Goal: Task Accomplishment & Management: Manage account settings

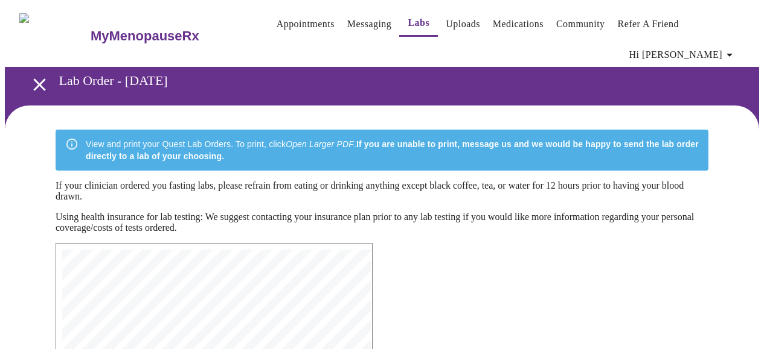
scroll to position [223, 0]
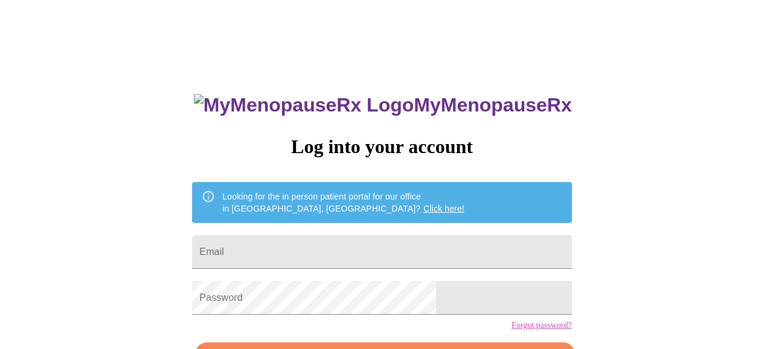
scroll to position [78, 0]
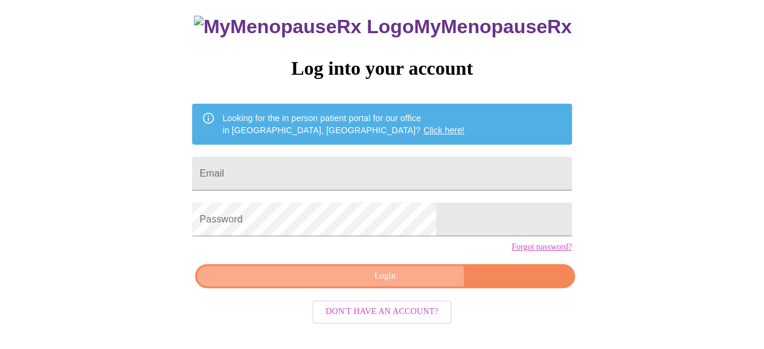
click at [397, 284] on span "Login" at bounding box center [384, 276] width 351 height 15
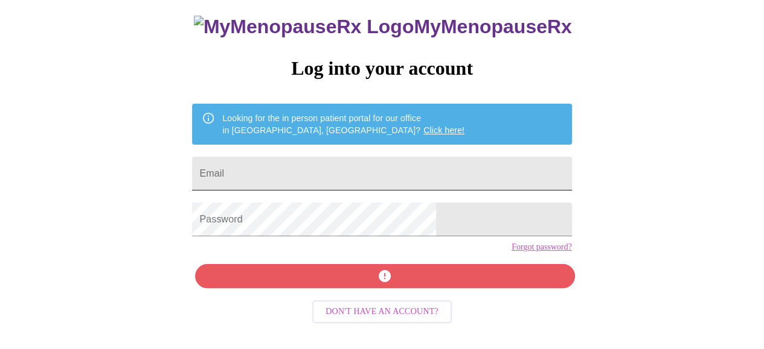
click at [346, 166] on input "Email" at bounding box center [381, 174] width 379 height 34
type input "amyquartuccio@gmail.com"
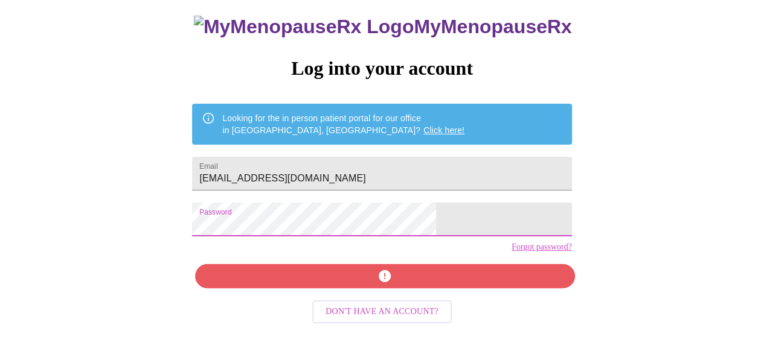
click at [378, 295] on div "MyMenopauseRx Log into your account Looking for the in person patient portal fo…" at bounding box center [381, 170] width 403 height 349
click at [406, 298] on div "MyMenopauseRx Log into your account Looking for the in person patient portal fo…" at bounding box center [381, 170] width 403 height 349
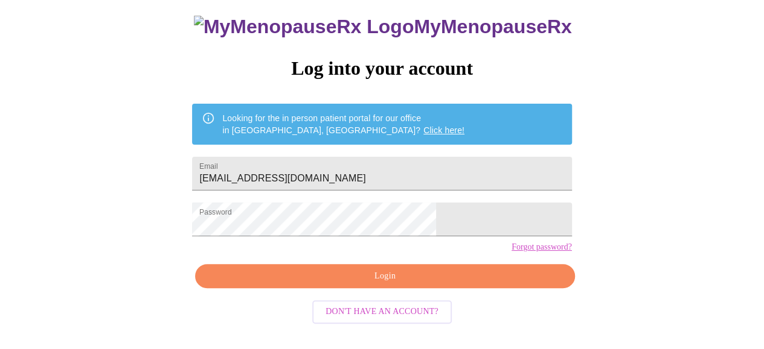
click at [312, 284] on span "Login" at bounding box center [384, 276] width 351 height 15
